Goal: Task Accomplishment & Management: Use online tool/utility

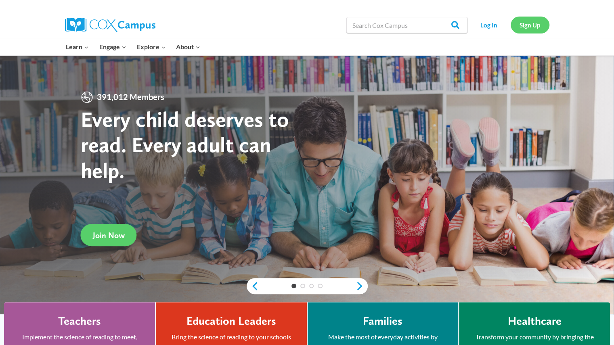
click at [520, 24] on link "Sign Up" at bounding box center [530, 25] width 39 height 17
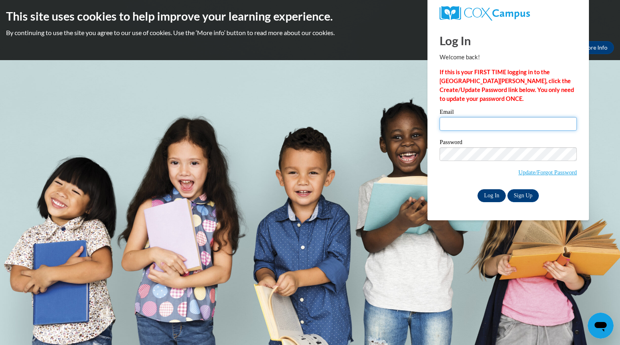
type input "pennebeckercha@aasd.k12.wi.us"
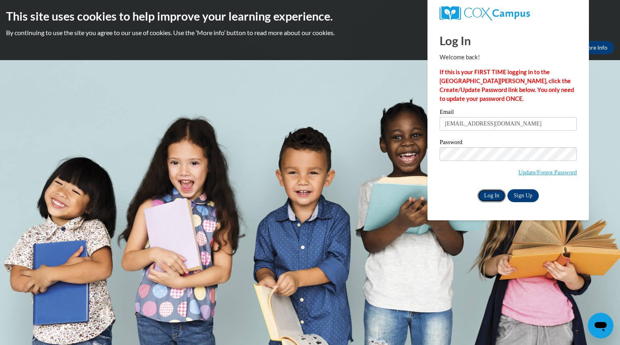
click at [499, 197] on input "Log In" at bounding box center [492, 195] width 28 height 13
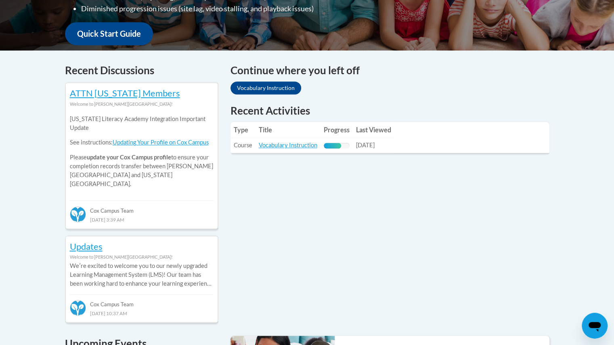
scroll to position [294, 0]
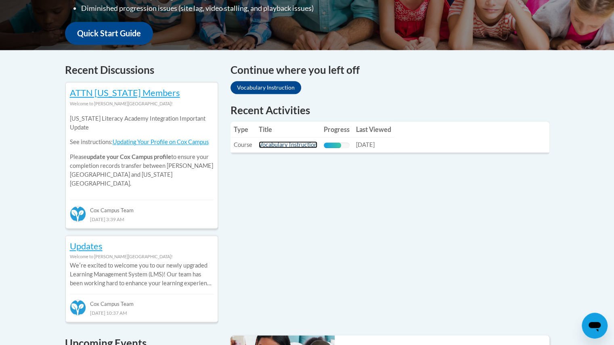
click at [282, 144] on link "Vocabulary Instruction" at bounding box center [288, 144] width 59 height 7
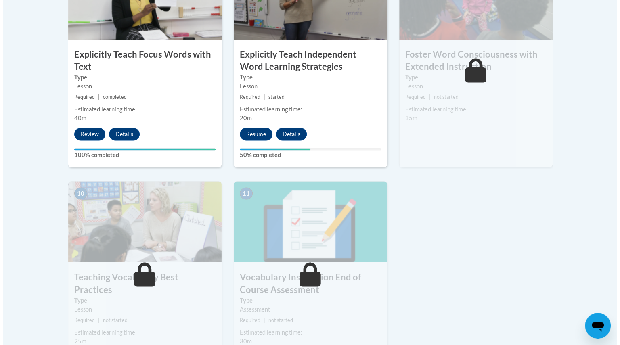
scroll to position [771, 0]
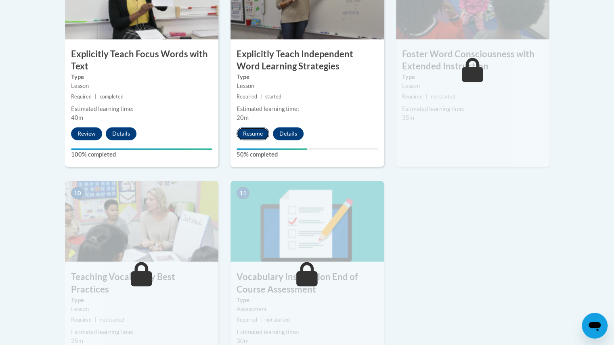
click at [250, 132] on button "Resume" at bounding box center [253, 133] width 33 height 13
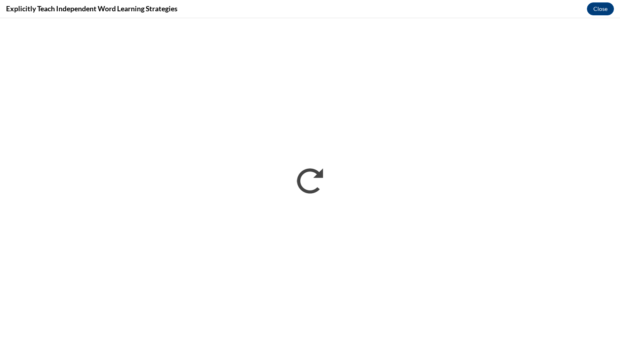
scroll to position [0, 0]
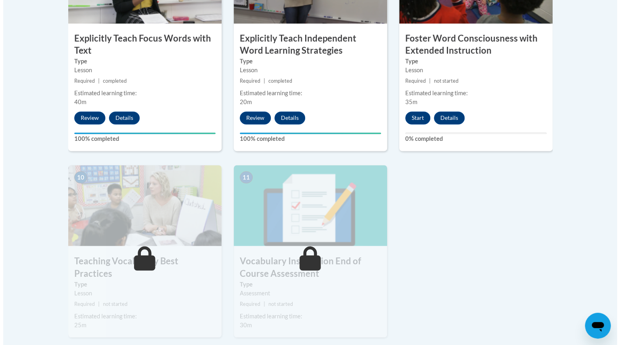
scroll to position [787, 0]
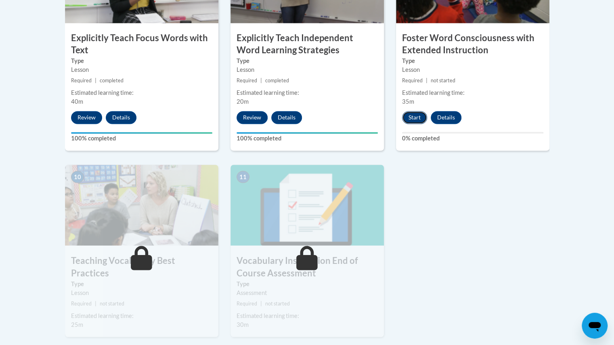
click at [415, 120] on button "Start" at bounding box center [414, 117] width 25 height 13
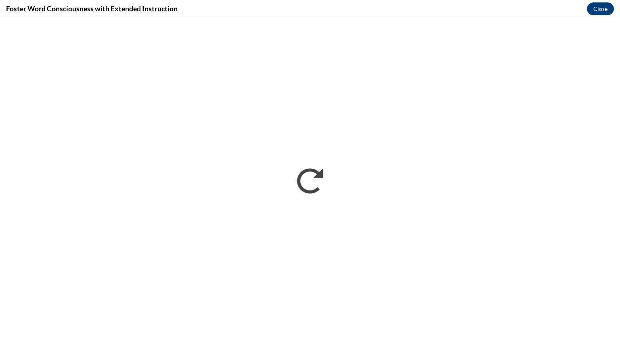
scroll to position [0, 0]
